Goal: Transaction & Acquisition: Purchase product/service

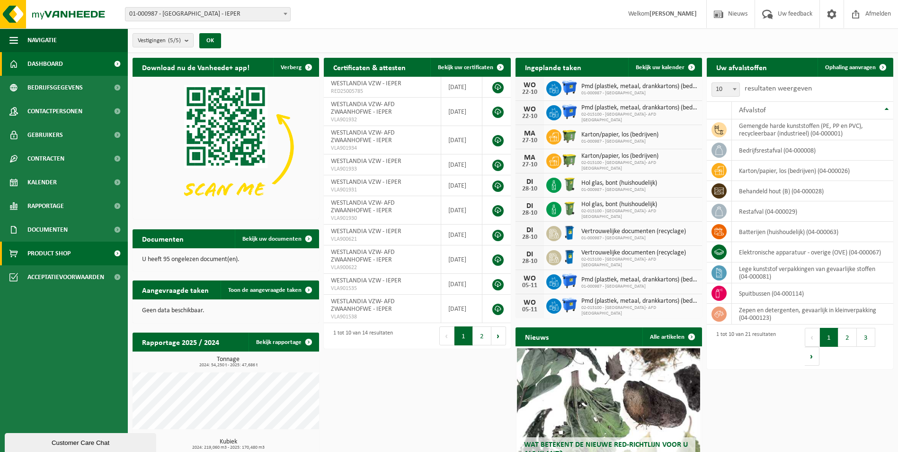
click at [50, 252] on span "Product Shop" at bounding box center [48, 254] width 43 height 24
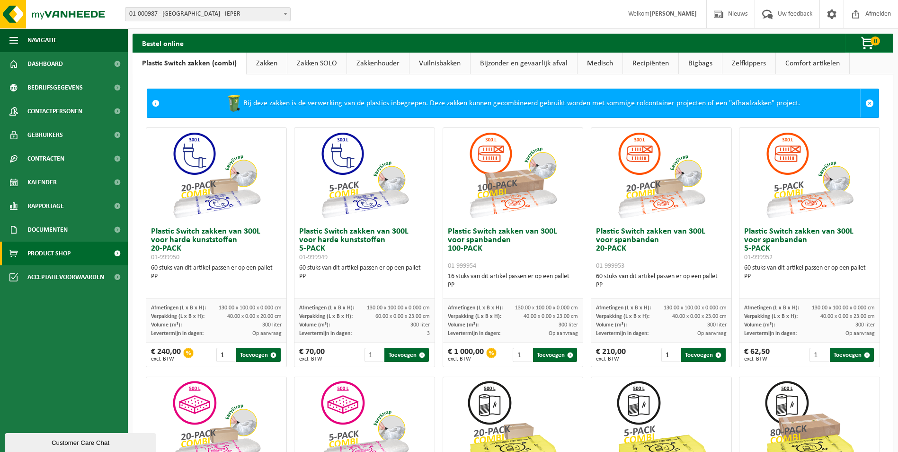
click at [389, 63] on link "Zakkenhouder" at bounding box center [378, 64] width 62 height 22
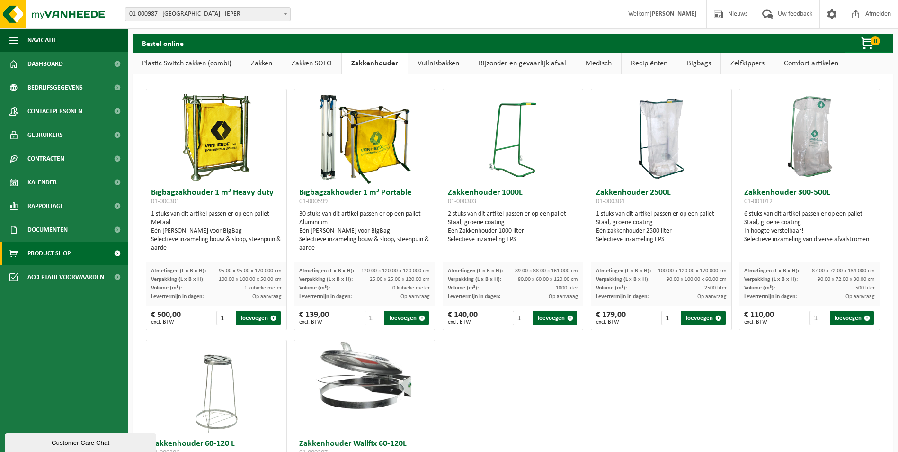
click at [799, 123] on img at bounding box center [809, 136] width 95 height 95
click at [749, 201] on span "01-001012" at bounding box center [758, 201] width 28 height 7
copy div "01-001012"
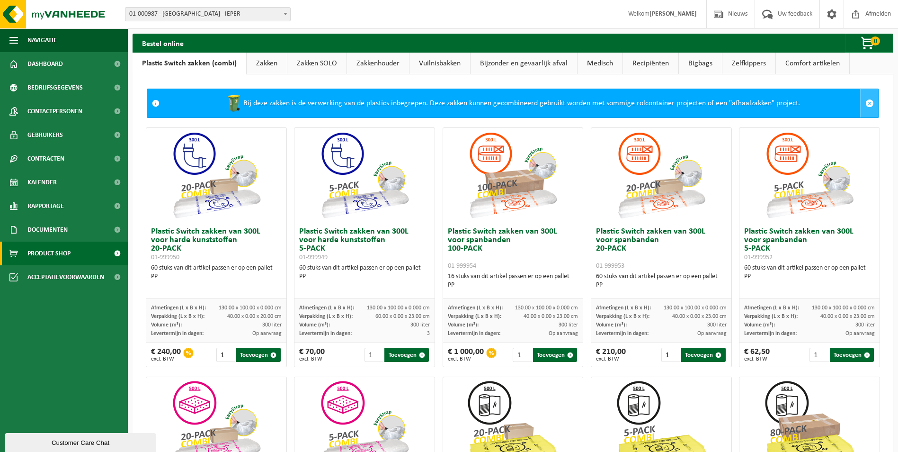
click at [866, 103] on span at bounding box center [870, 103] width 9 height 9
